Goal: Navigation & Orientation: Find specific page/section

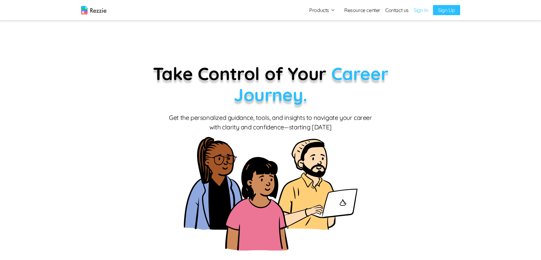
click at [330, 9] on button "Products" at bounding box center [322, 10] width 26 height 8
click at [320, 33] on link "AI Resume Review" at bounding box center [329, 35] width 77 height 13
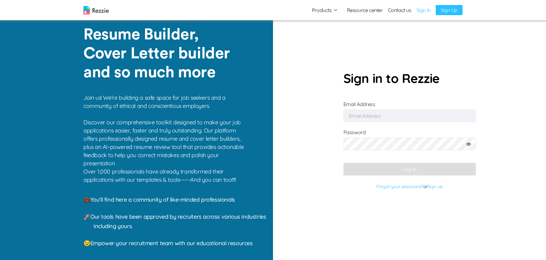
click at [376, 13] on link "Resource center" at bounding box center [365, 10] width 36 height 8
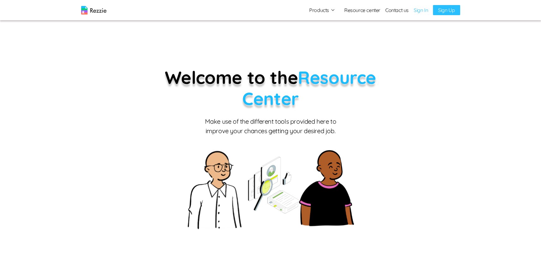
click at [101, 12] on img at bounding box center [93, 10] width 25 height 9
